Goal: Check status: Check status

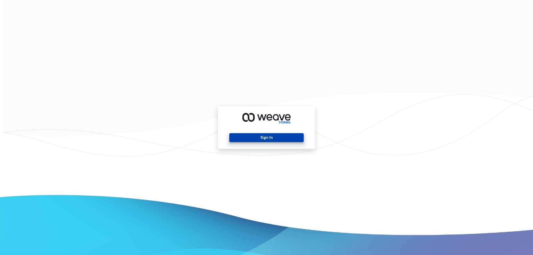
click at [267, 138] on button "Sign In" at bounding box center [266, 137] width 74 height 9
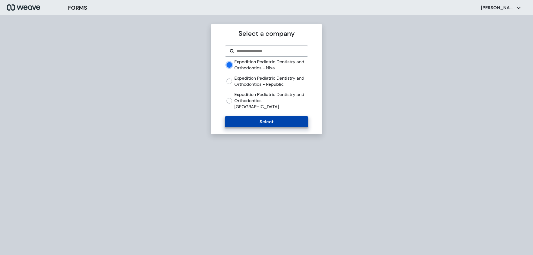
click at [275, 117] on button "Select" at bounding box center [266, 121] width 83 height 11
